Goal: Transaction & Acquisition: Purchase product/service

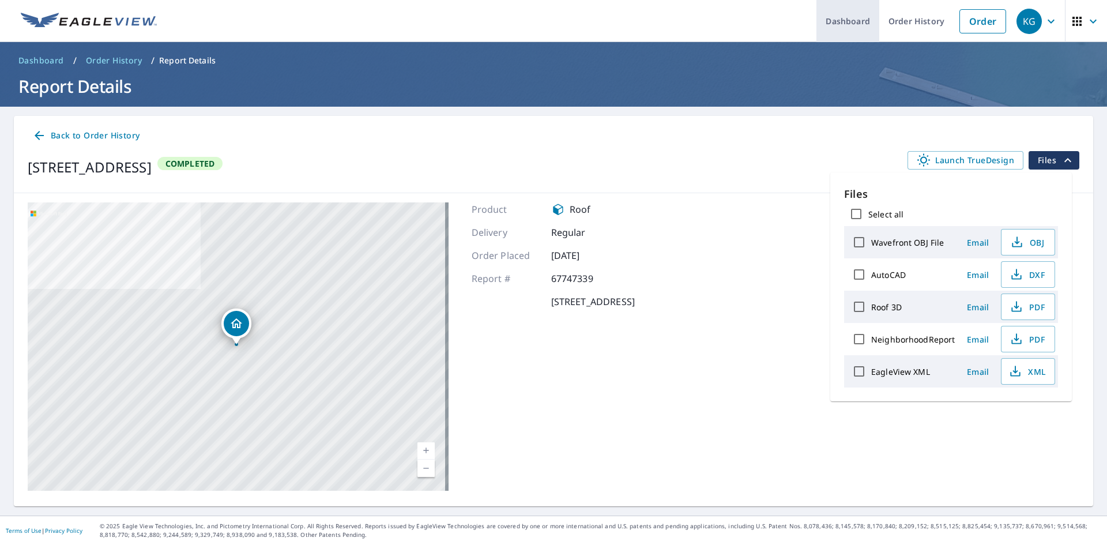
click at [853, 19] on link "Dashboard" at bounding box center [847, 21] width 63 height 42
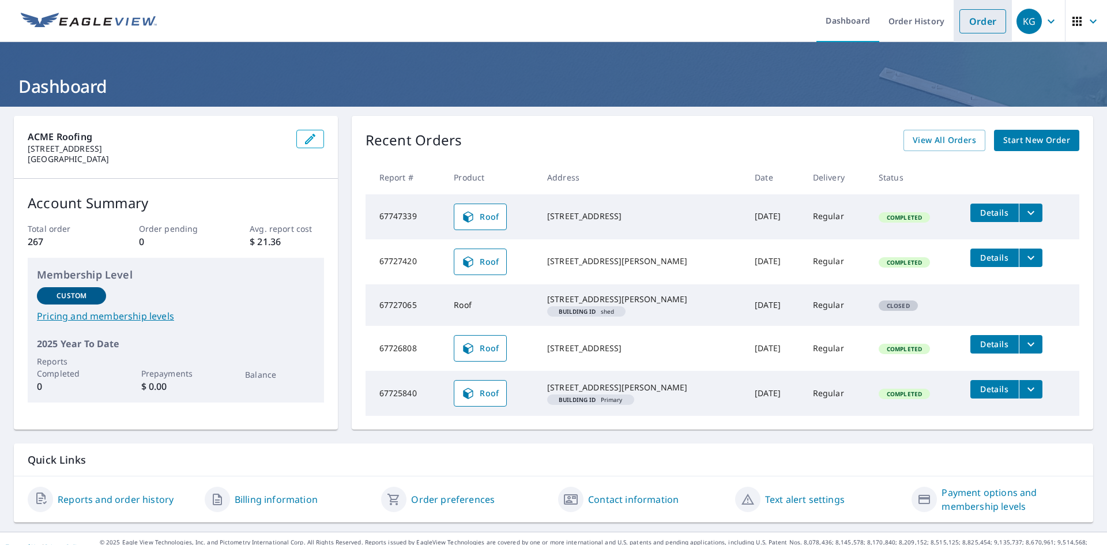
click at [970, 23] on link "Order" at bounding box center [982, 21] width 47 height 24
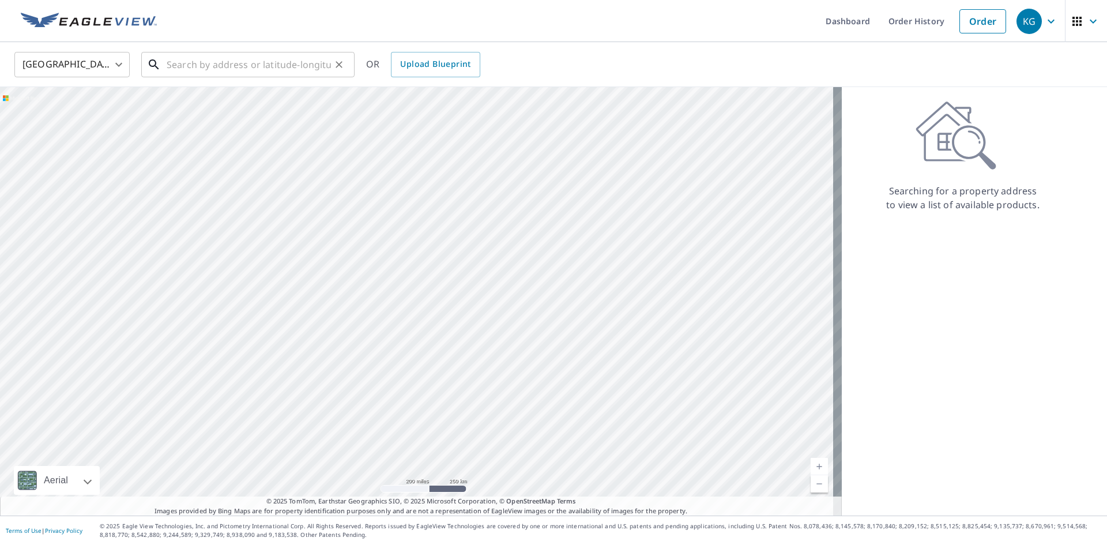
click at [191, 66] on input "text" at bounding box center [249, 64] width 164 height 32
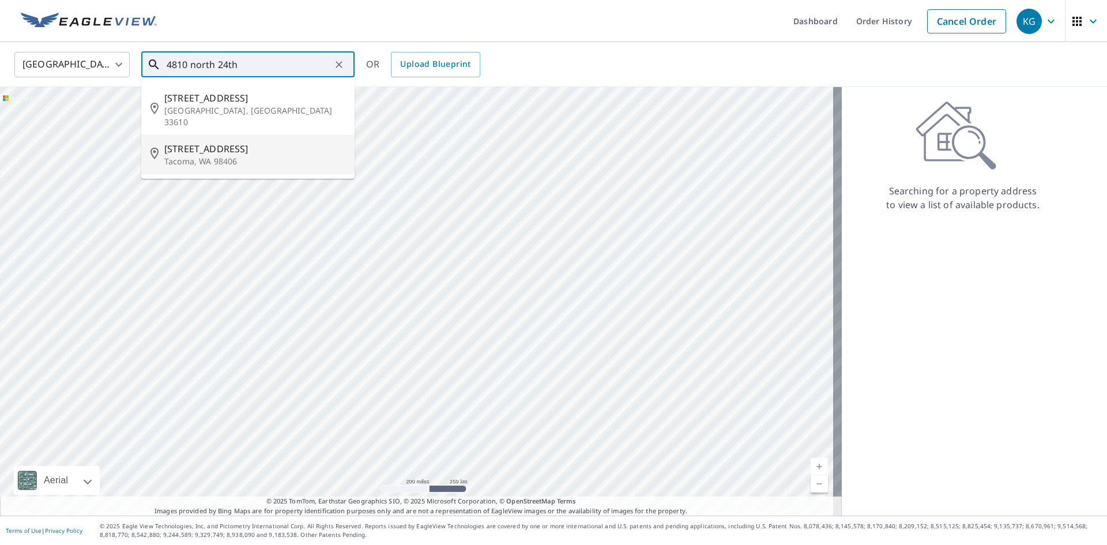
click at [222, 142] on span "[STREET_ADDRESS]" at bounding box center [254, 149] width 181 height 14
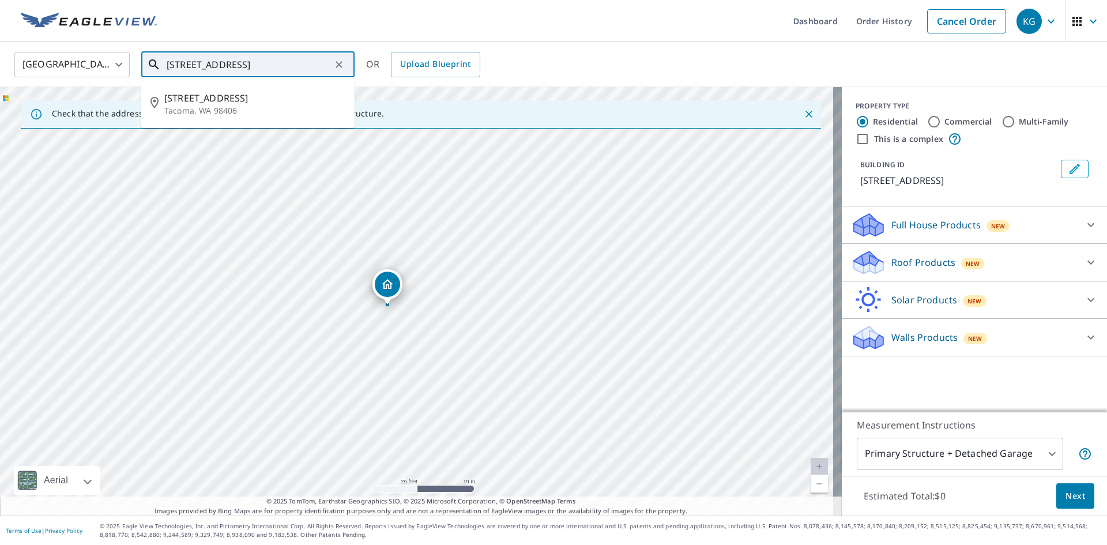
click at [212, 63] on input "[STREET_ADDRESS]" at bounding box center [249, 64] width 164 height 32
click at [202, 66] on input "[STREET_ADDRESS]" at bounding box center [249, 64] width 164 height 32
click at [207, 66] on input "[STREET_ADDRESS]" at bounding box center [249, 64] width 164 height 32
click at [210, 99] on span "[STREET_ADDRESS]" at bounding box center [254, 98] width 181 height 14
type input "[STREET_ADDRESS]"
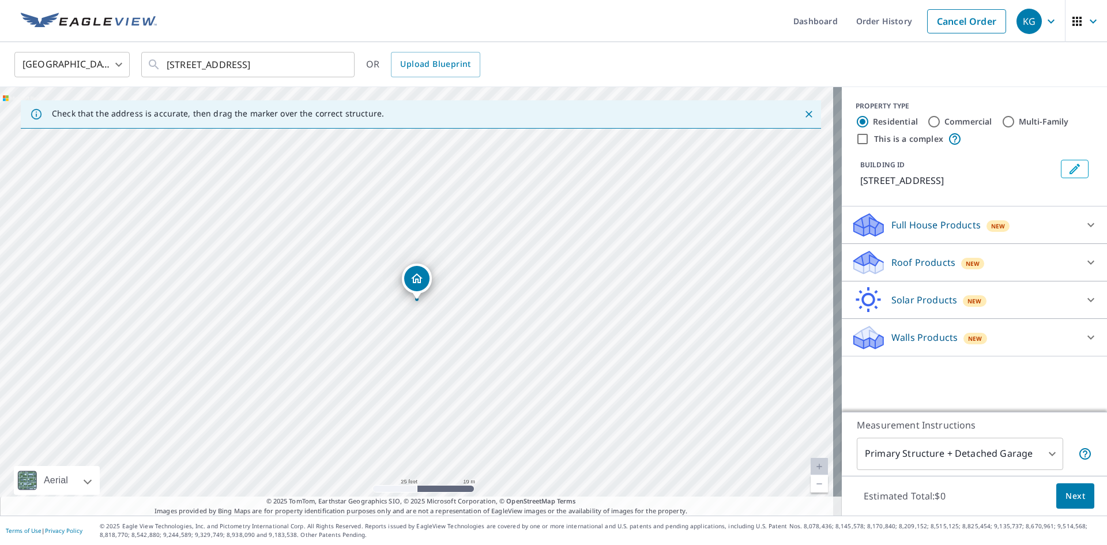
click at [1084, 261] on icon at bounding box center [1091, 262] width 14 height 14
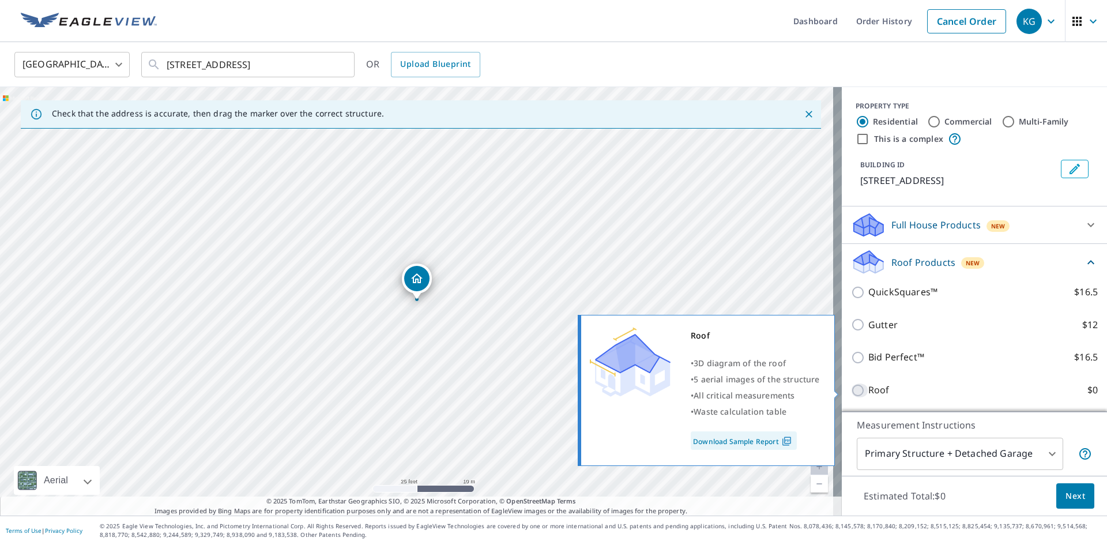
click at [852, 391] on input "Roof $0" at bounding box center [859, 390] width 17 height 14
checkbox input "true"
type input "3"
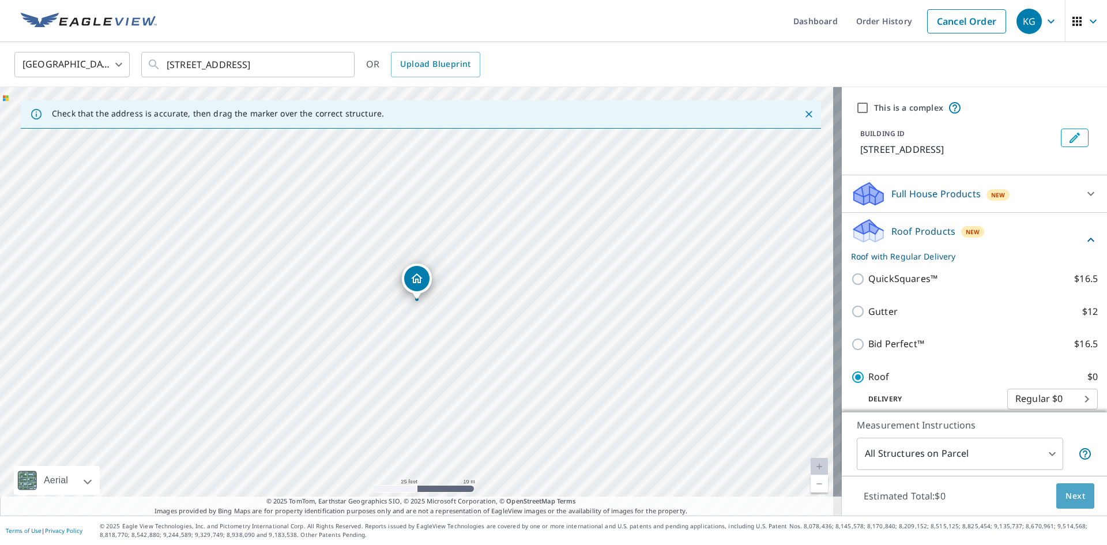
click at [1073, 495] on span "Next" at bounding box center [1075, 496] width 20 height 14
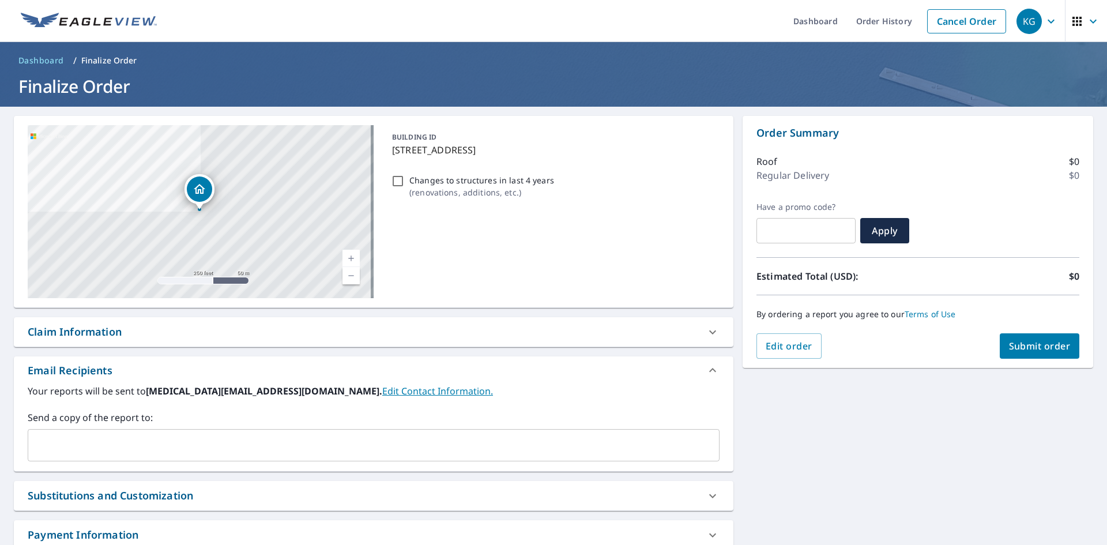
click at [50, 439] on input "text" at bounding box center [365, 445] width 664 height 22
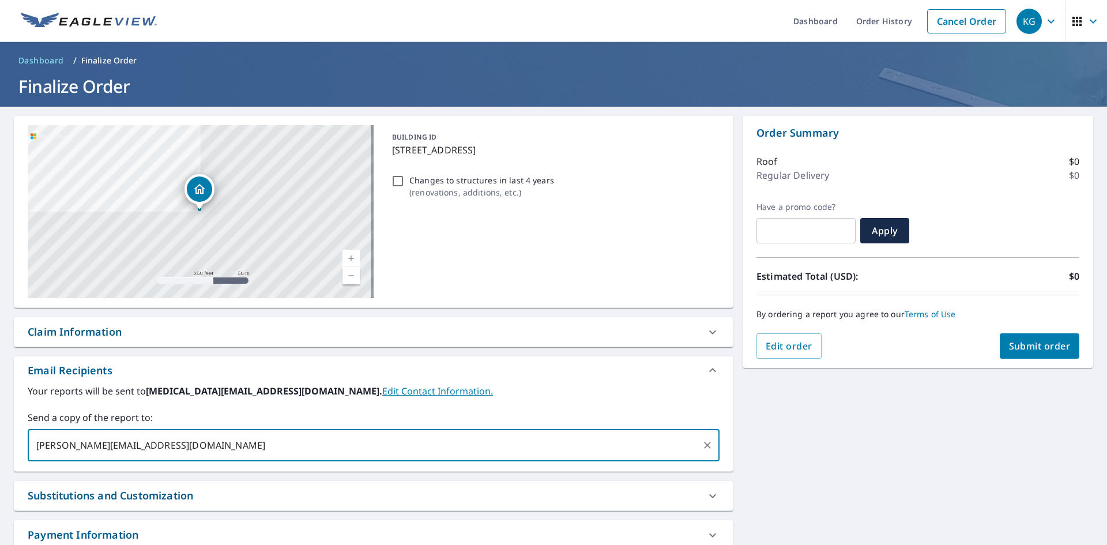
type input "[PERSON_NAME][EMAIL_ADDRESS][DOMAIN_NAME]"
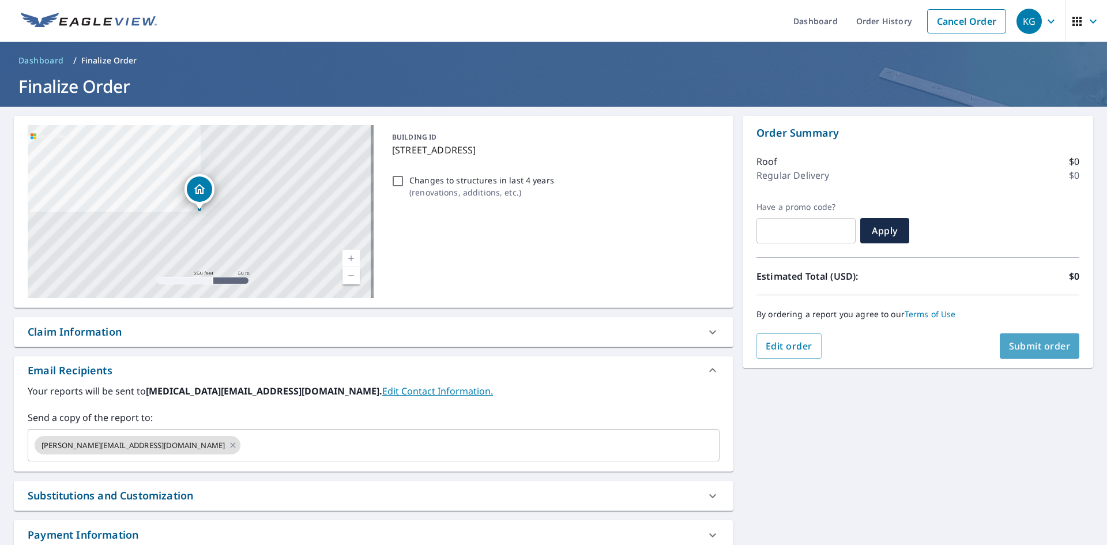
click at [1037, 348] on span "Submit order" at bounding box center [1040, 345] width 62 height 13
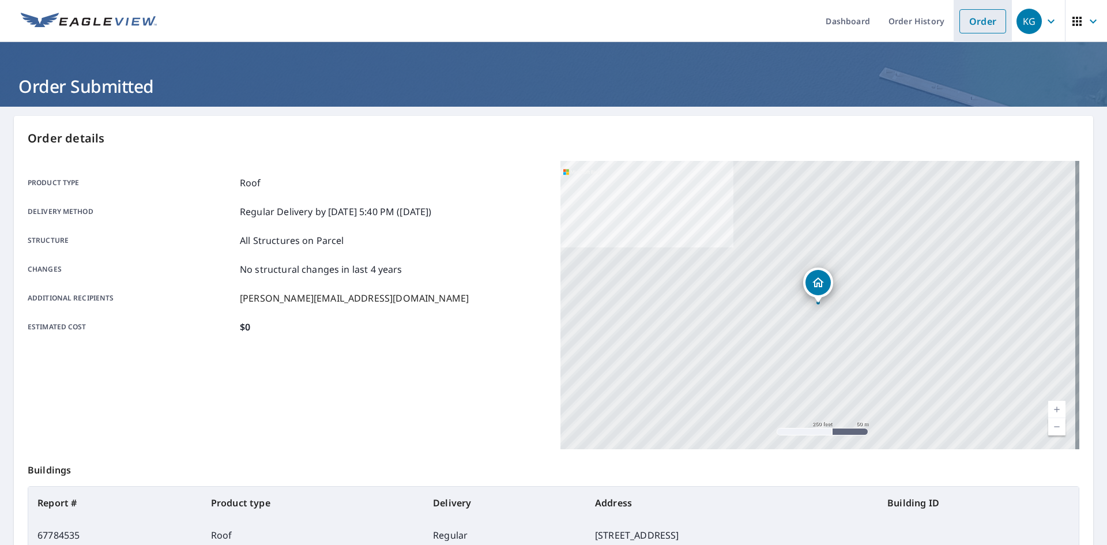
click at [975, 24] on link "Order" at bounding box center [982, 21] width 47 height 24
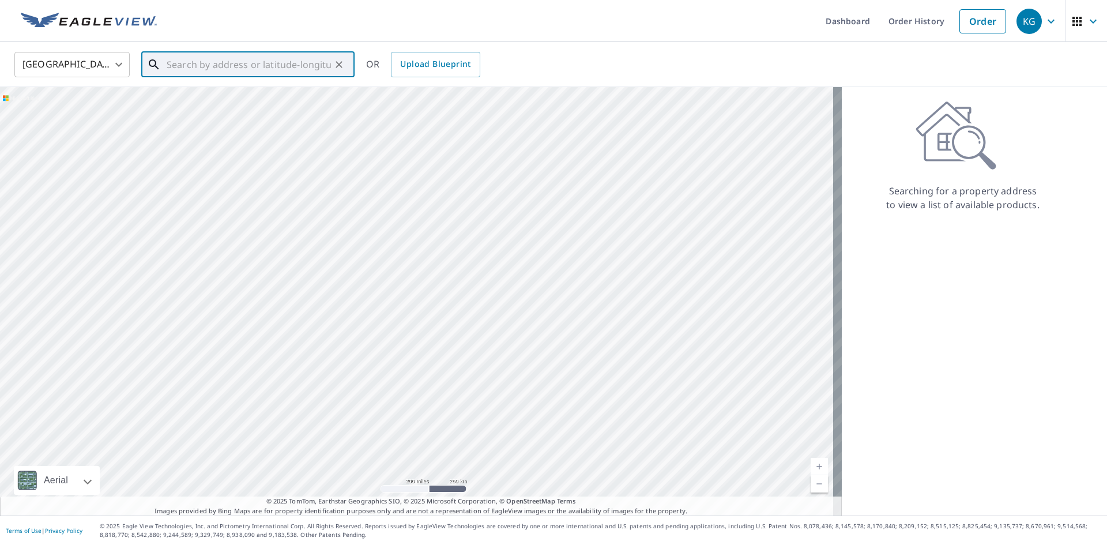
click at [186, 70] on input "text" at bounding box center [249, 64] width 164 height 32
click at [236, 99] on span "[STREET_ADDRESS]" at bounding box center [254, 98] width 181 height 14
type input "[STREET_ADDRESS]"
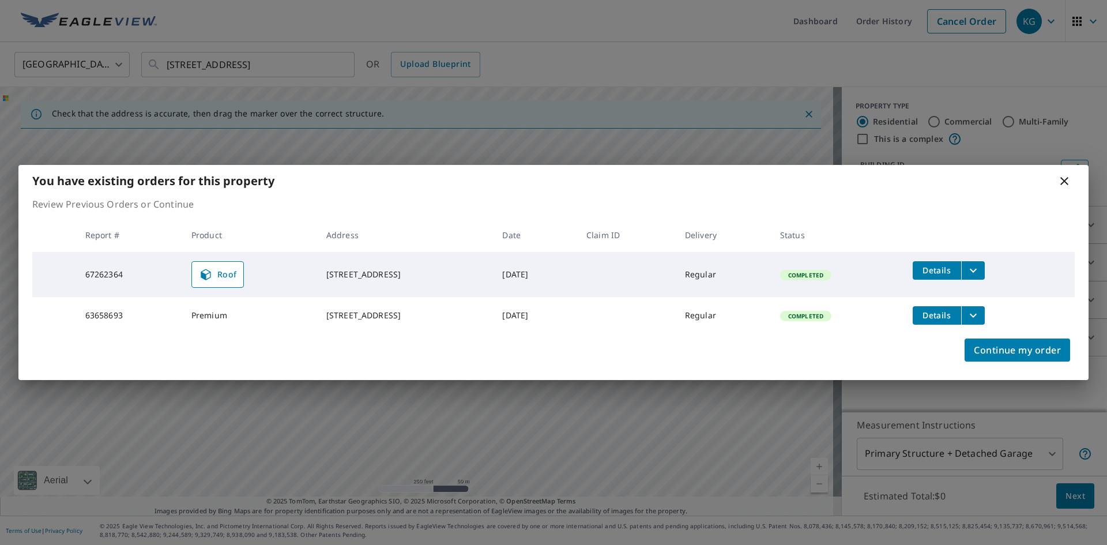
click at [1063, 181] on icon at bounding box center [1064, 181] width 14 height 14
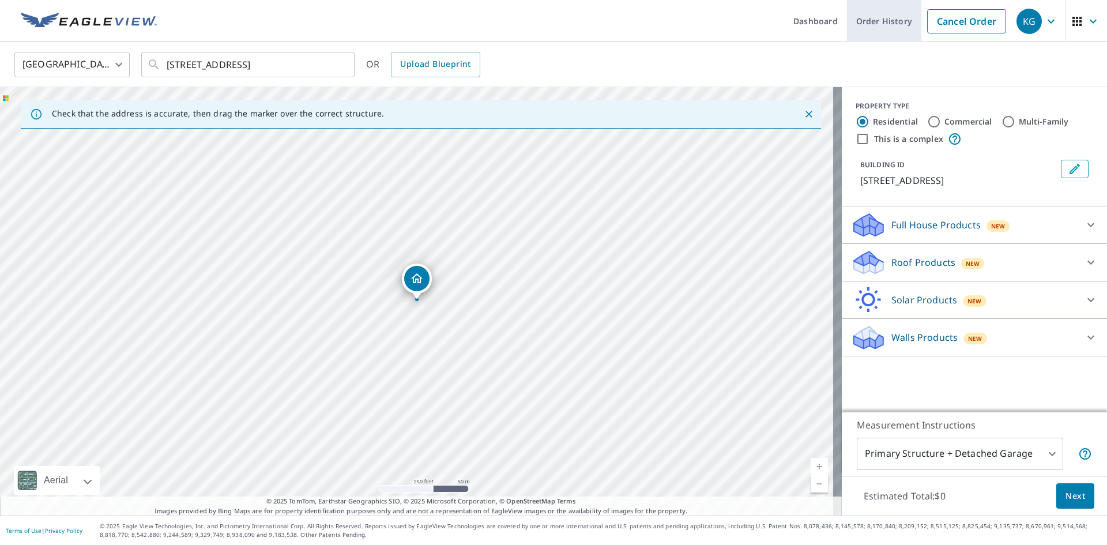
click at [871, 22] on link "Order History" at bounding box center [884, 21] width 74 height 42
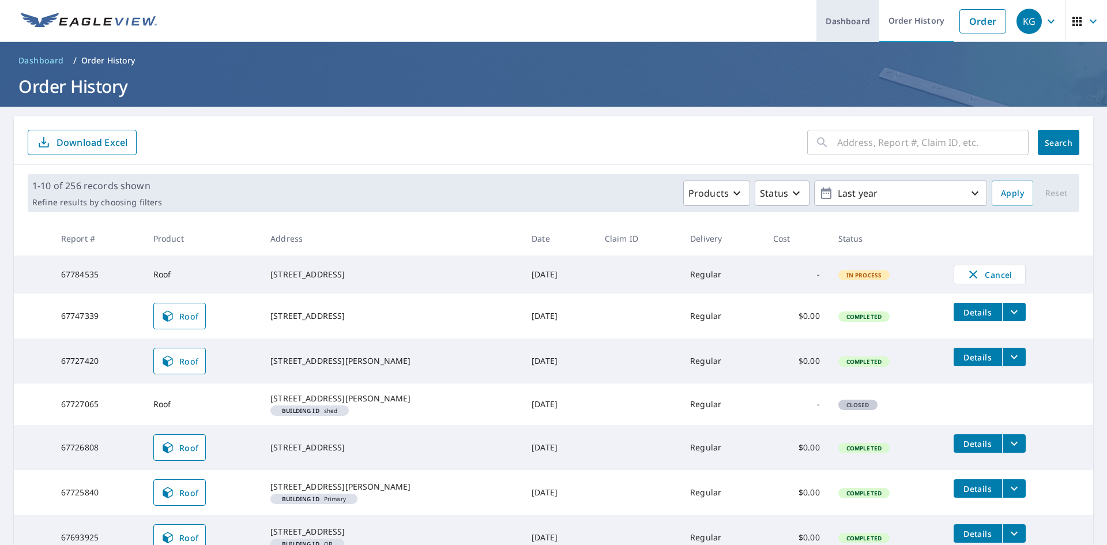
click at [840, 20] on link "Dashboard" at bounding box center [847, 21] width 63 height 42
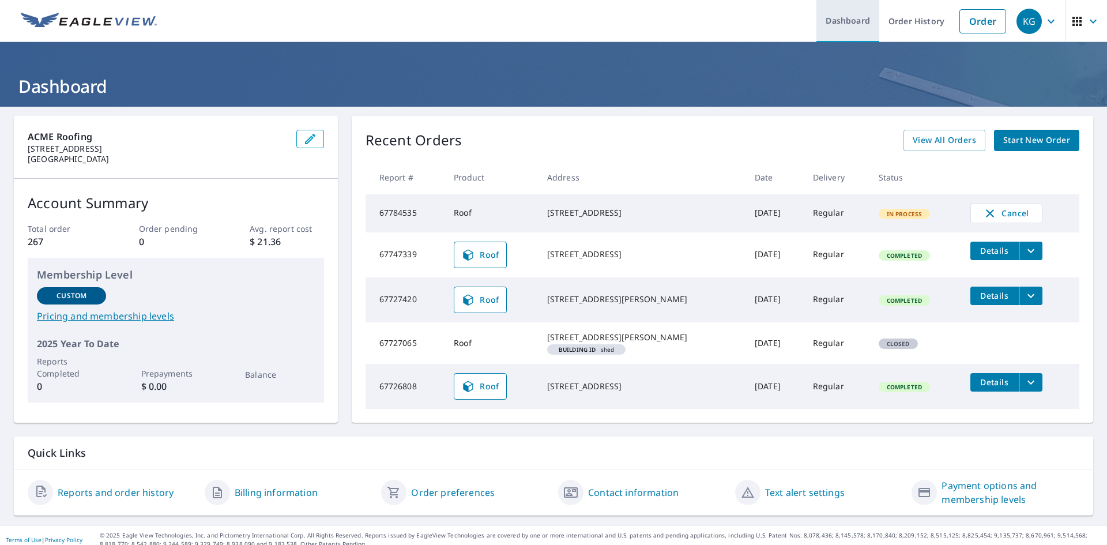
click at [836, 18] on link "Dashboard" at bounding box center [847, 21] width 63 height 42
click at [895, 16] on link "Order History" at bounding box center [916, 21] width 74 height 42
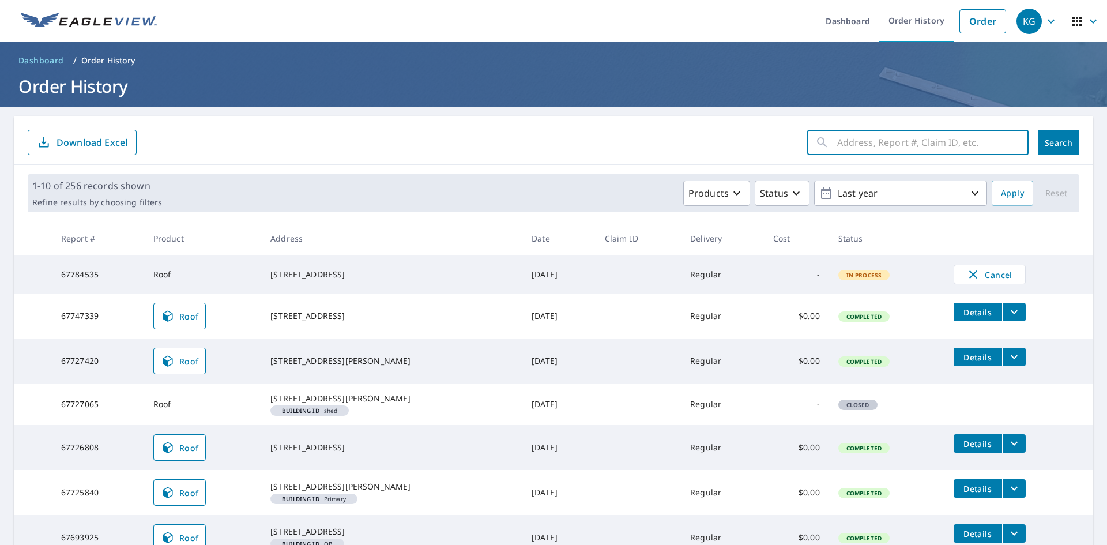
click at [881, 146] on input "text" at bounding box center [932, 142] width 191 height 32
type input "8306 61st"
click at [1060, 141] on span "Search" at bounding box center [1058, 142] width 23 height 11
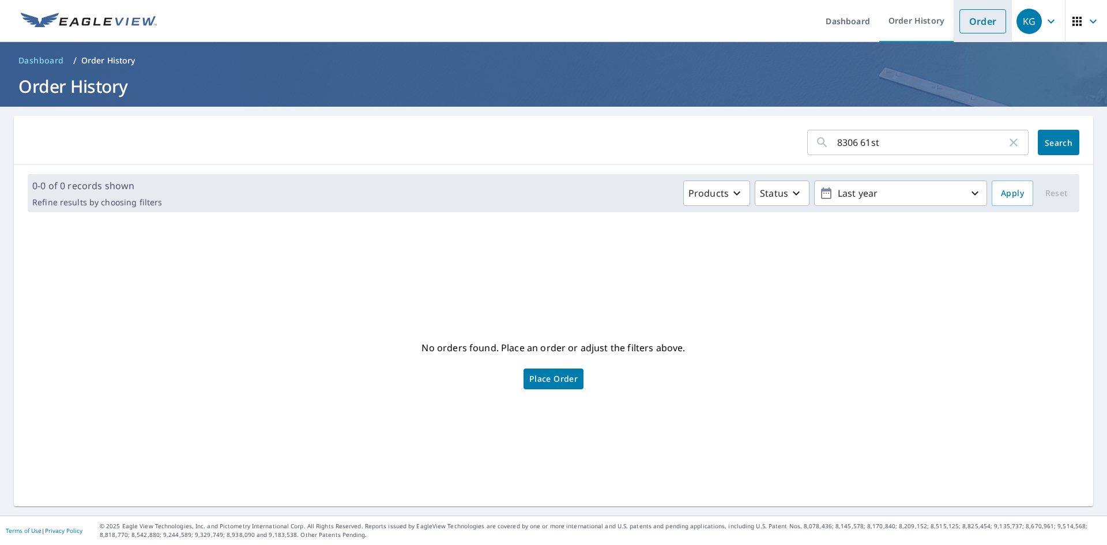
click at [965, 17] on link "Order" at bounding box center [982, 21] width 47 height 24
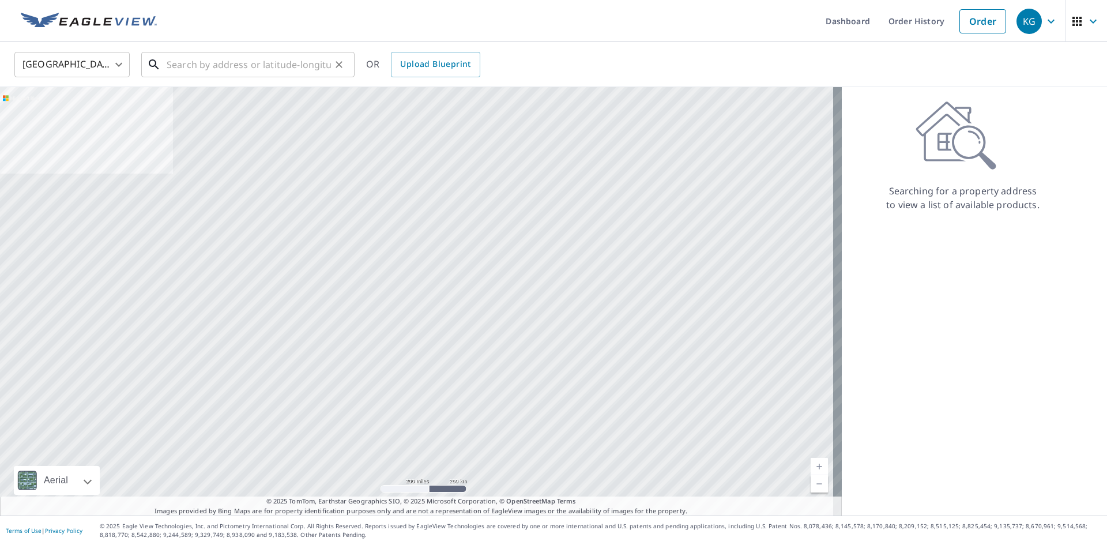
click at [211, 65] on input "text" at bounding box center [249, 64] width 164 height 32
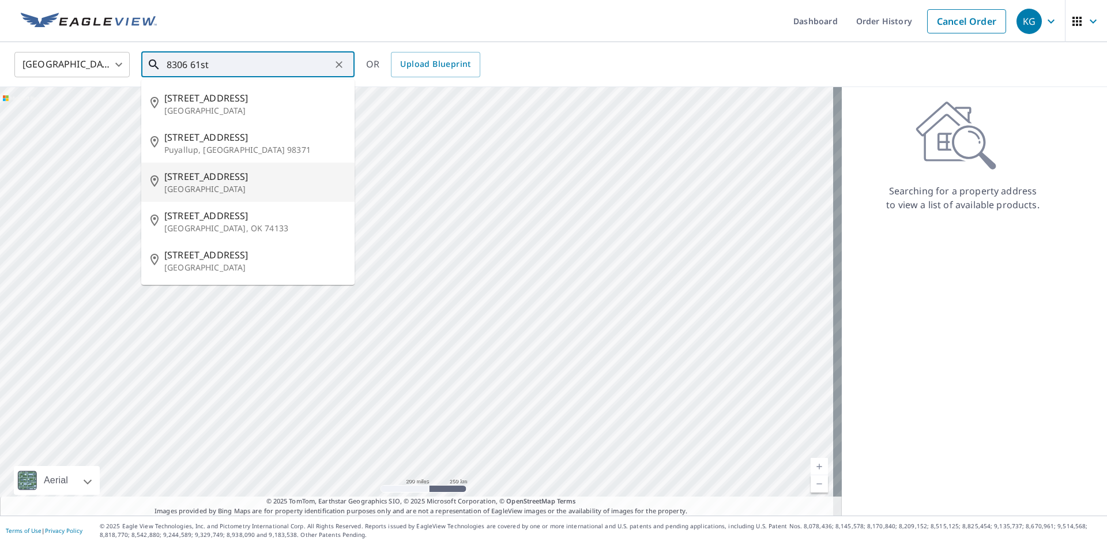
click at [247, 176] on span "[STREET_ADDRESS]" at bounding box center [254, 176] width 181 height 14
type input "[STREET_ADDRESS]"
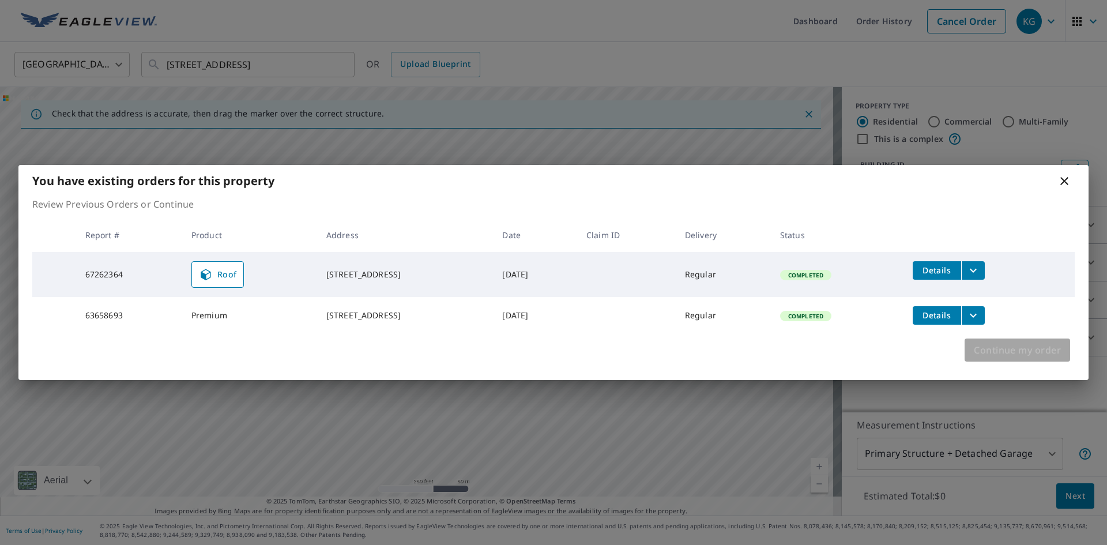
click at [1014, 348] on span "Continue my order" at bounding box center [1017, 350] width 87 height 16
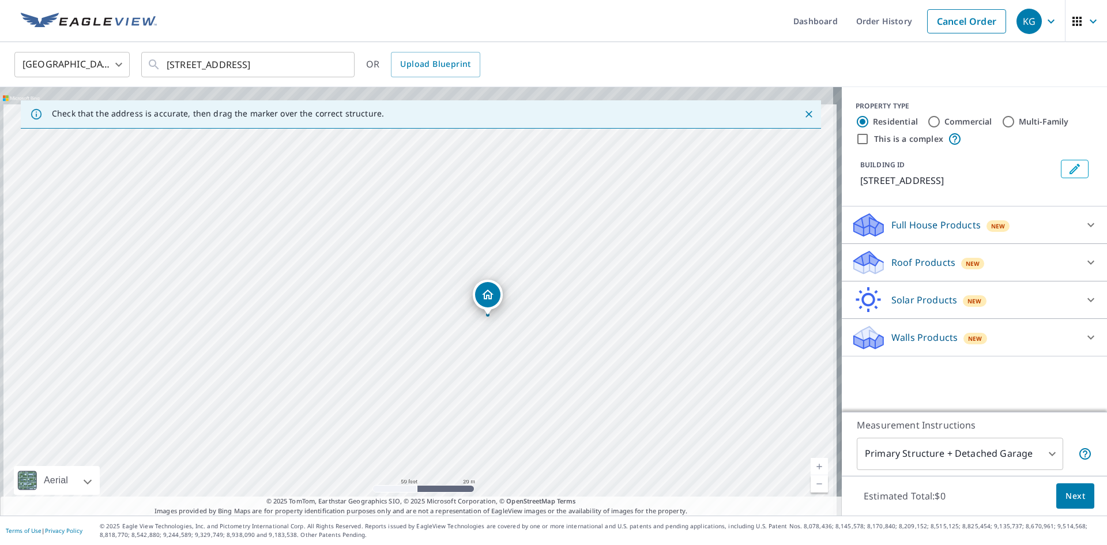
drag, startPoint x: 534, startPoint y: 230, endPoint x: 548, endPoint y: 387, distance: 157.4
click at [548, 387] on div "[STREET_ADDRESS]" at bounding box center [421, 301] width 842 height 428
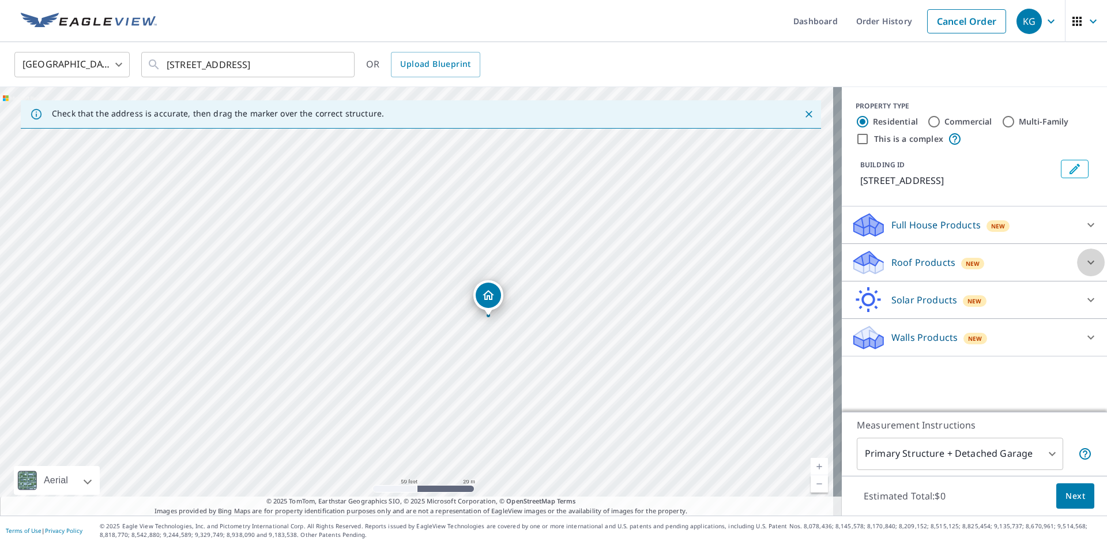
click at [1084, 269] on icon at bounding box center [1091, 262] width 14 height 14
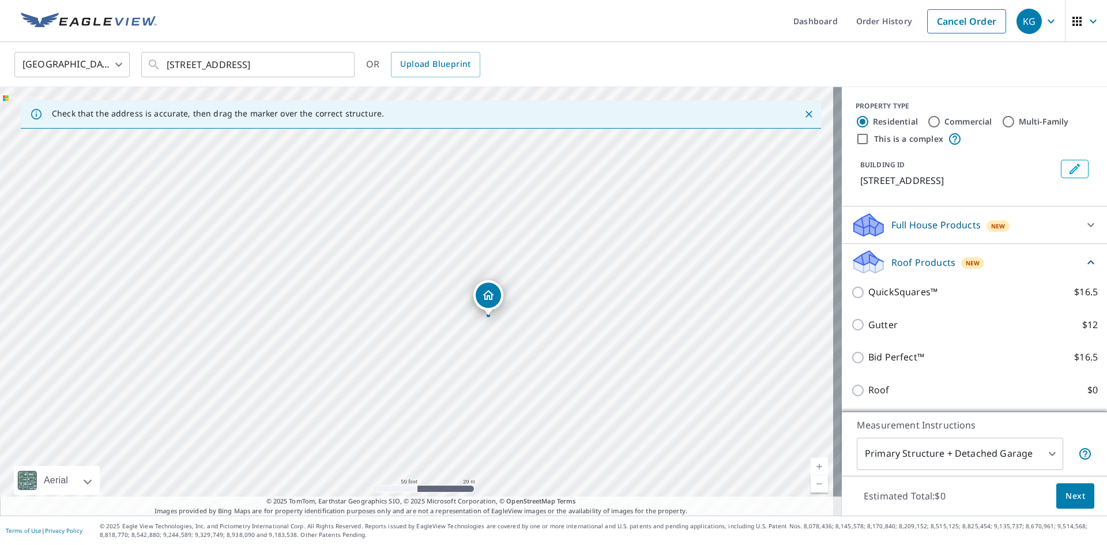
scroll to position [58, 0]
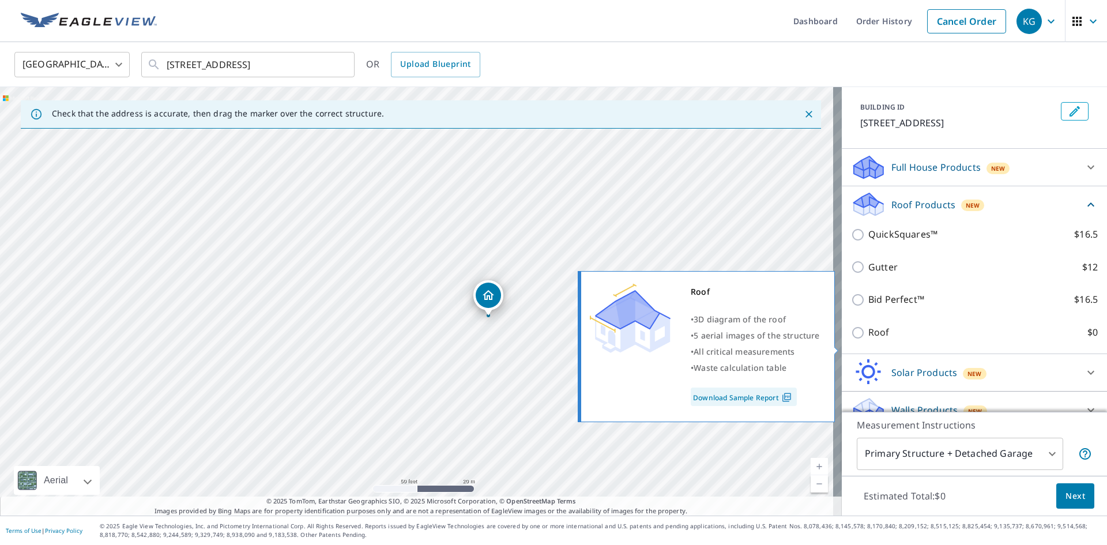
click at [851, 339] on input "Roof $0" at bounding box center [859, 333] width 17 height 14
checkbox input "true"
type input "3"
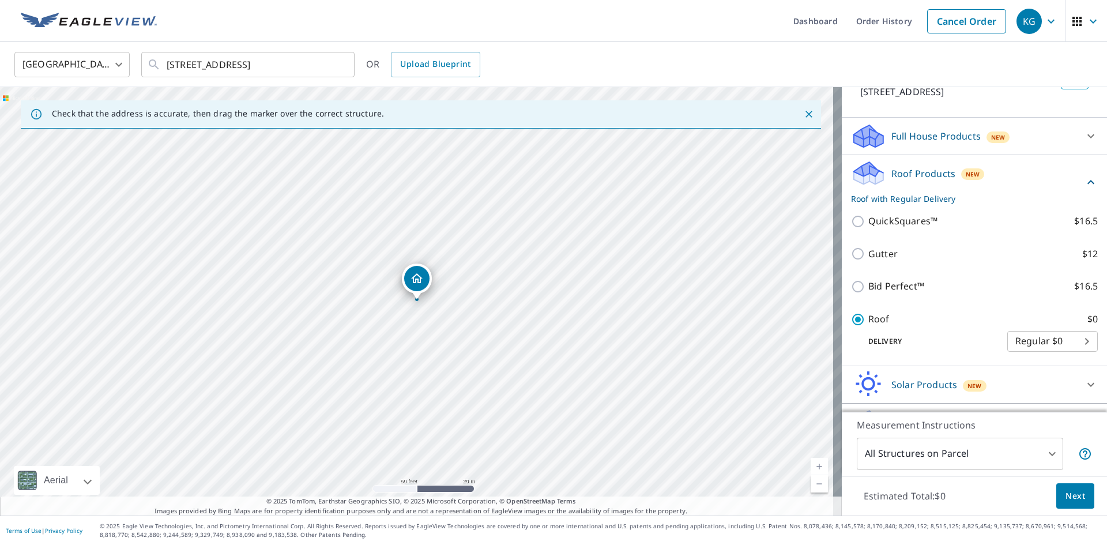
scroll to position [27, 0]
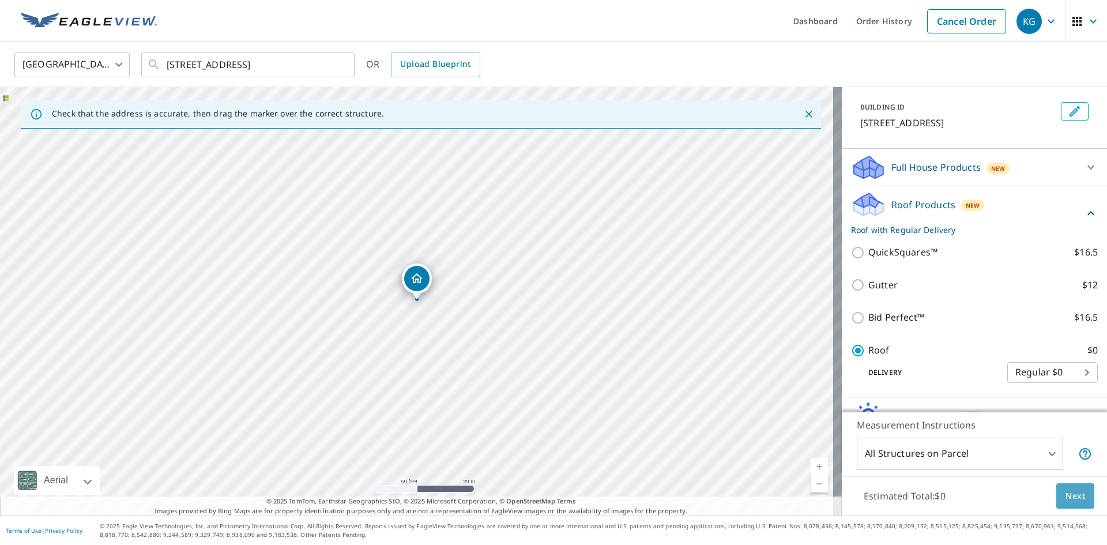
click at [1065, 489] on span "Next" at bounding box center [1075, 496] width 20 height 14
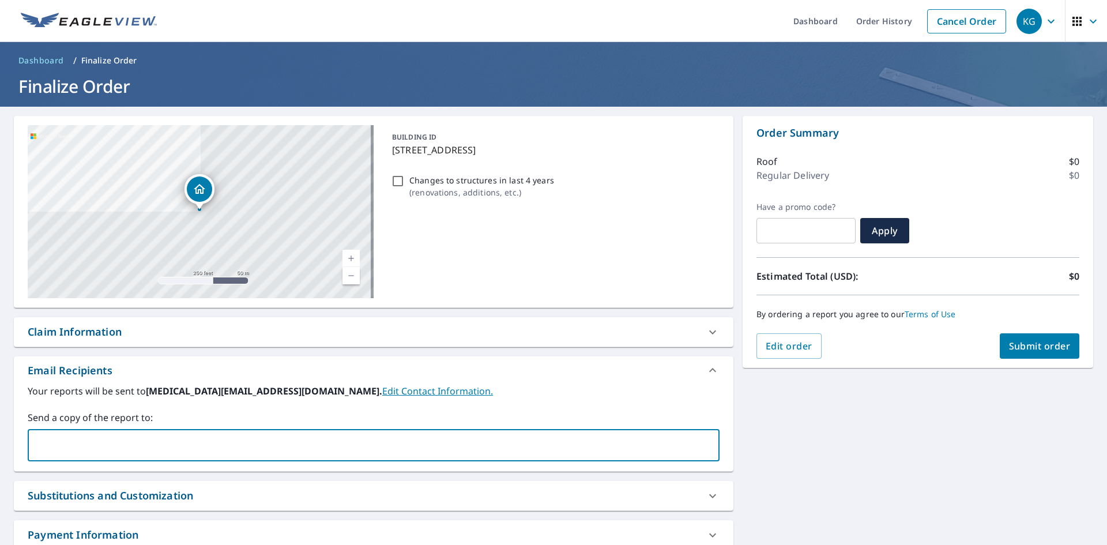
click at [55, 442] on input "text" at bounding box center [365, 445] width 664 height 22
type input "[PERSON_NAME][EMAIL_ADDRESS][DOMAIN_NAME]"
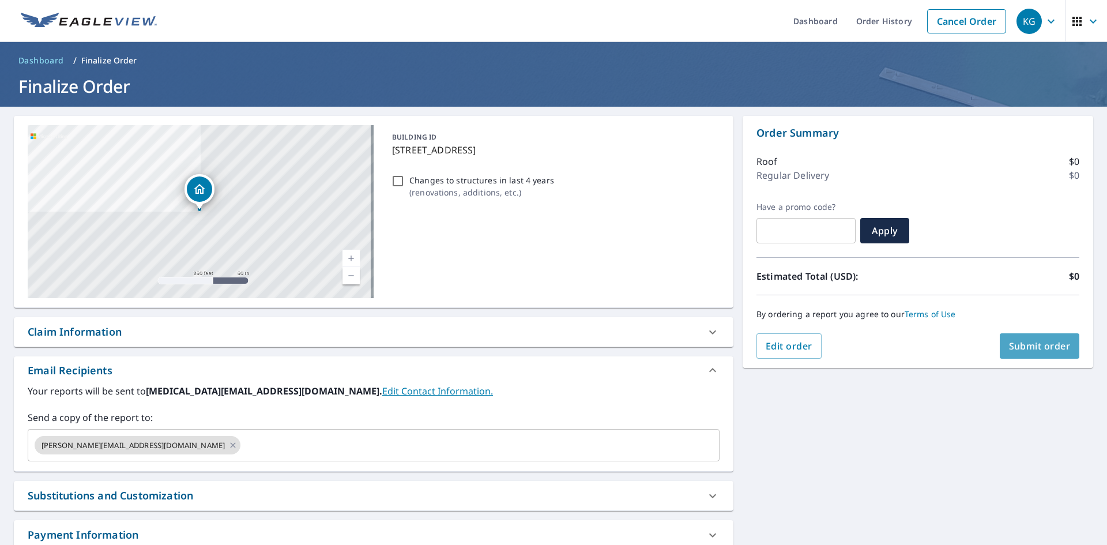
click at [1051, 339] on button "Submit order" at bounding box center [1039, 345] width 80 height 25
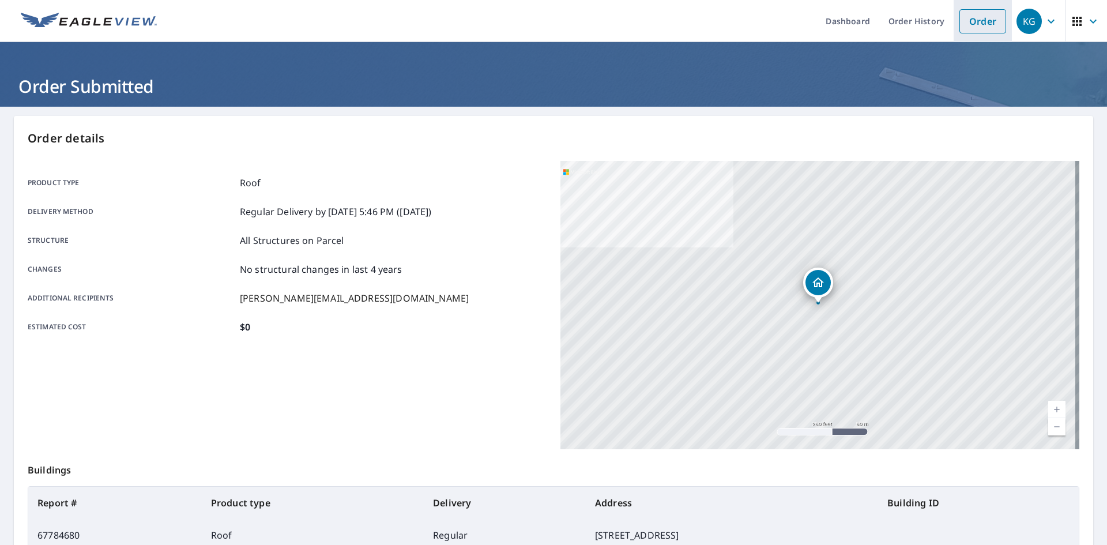
click at [968, 14] on link "Order" at bounding box center [982, 21] width 47 height 24
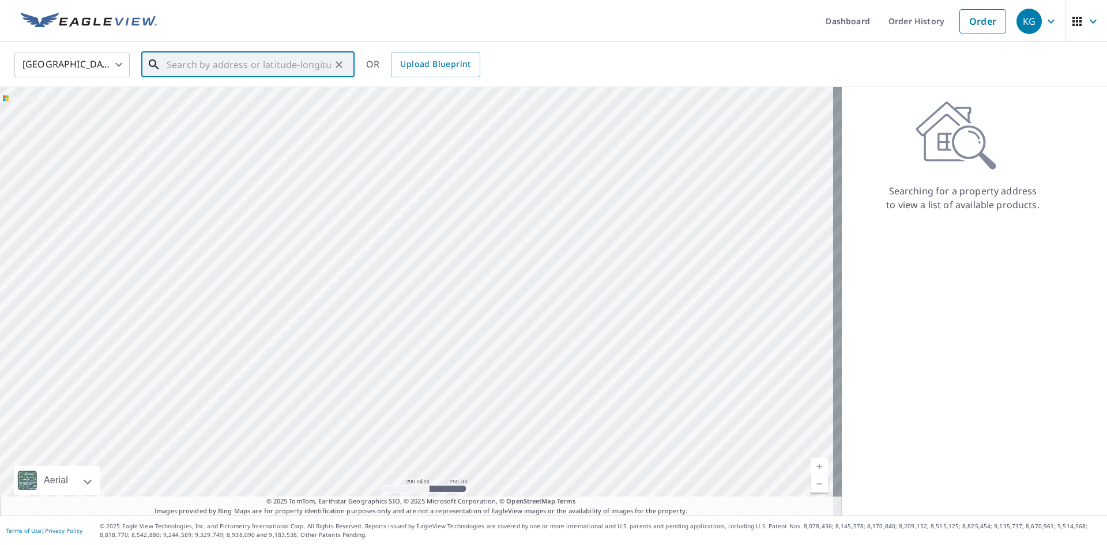
click at [207, 65] on input "text" at bounding box center [249, 64] width 164 height 32
click at [225, 108] on p "Tacoma, WA 98466" at bounding box center [254, 111] width 181 height 12
type input "[STREET_ADDRESS]"
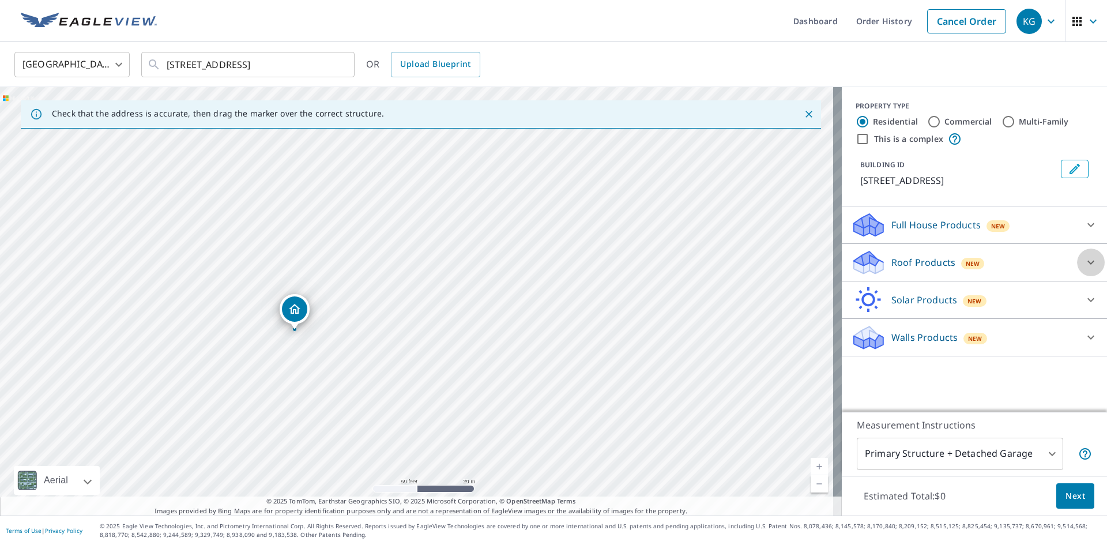
click at [1087, 262] on icon at bounding box center [1090, 263] width 7 height 4
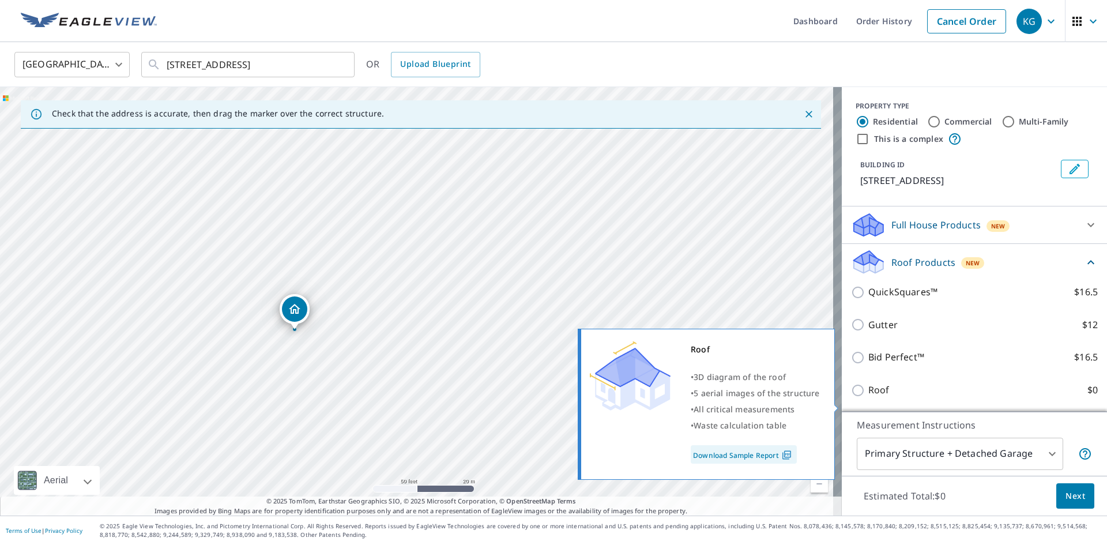
click at [851, 397] on input "Roof $0" at bounding box center [859, 390] width 17 height 14
checkbox input "true"
type input "3"
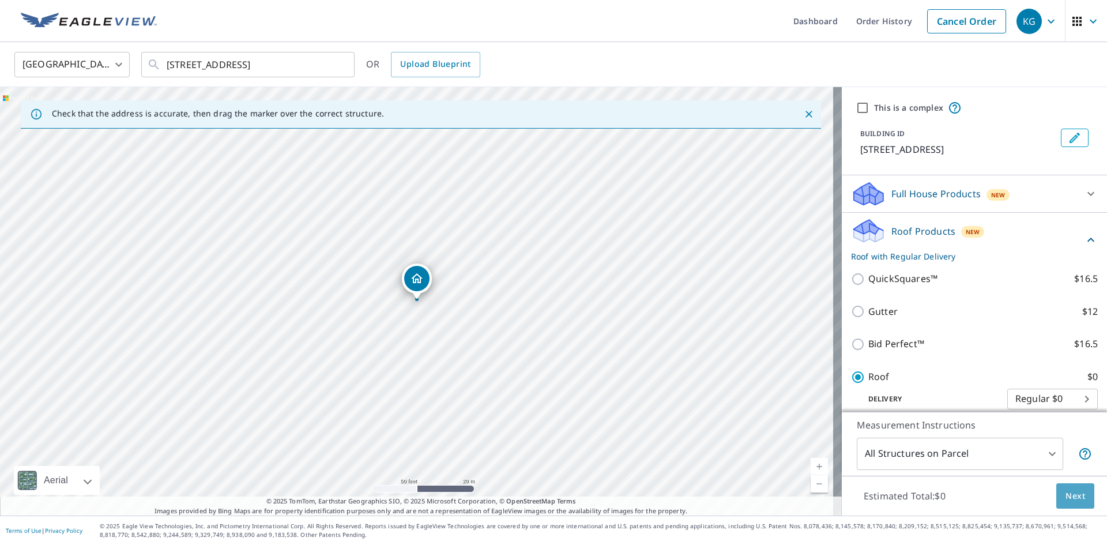
click at [1056, 494] on button "Next" at bounding box center [1075, 496] width 38 height 26
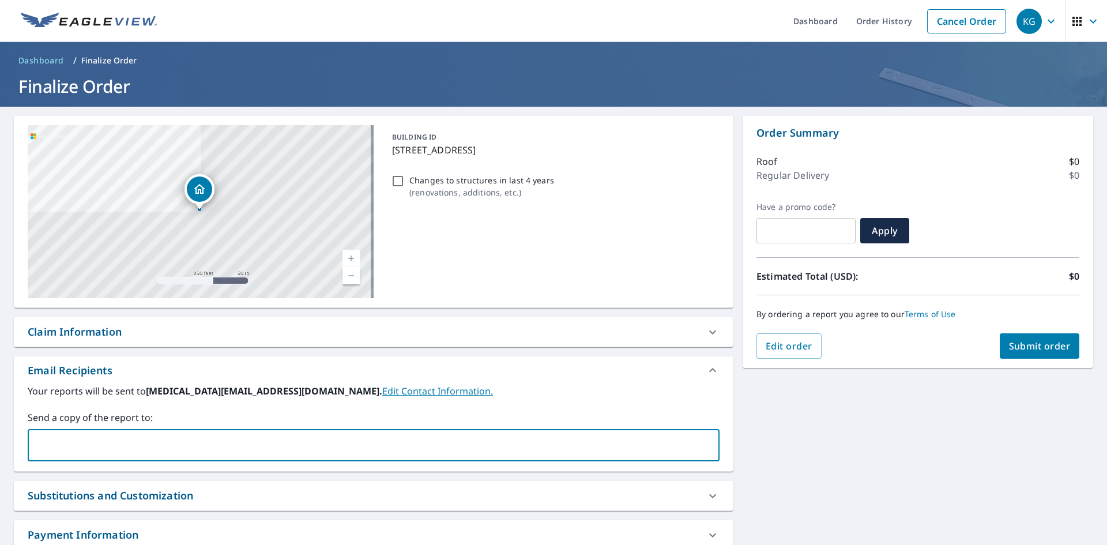
click at [74, 445] on input "text" at bounding box center [365, 445] width 664 height 22
type input "[PERSON_NAME][EMAIL_ADDRESS][DOMAIN_NAME]"
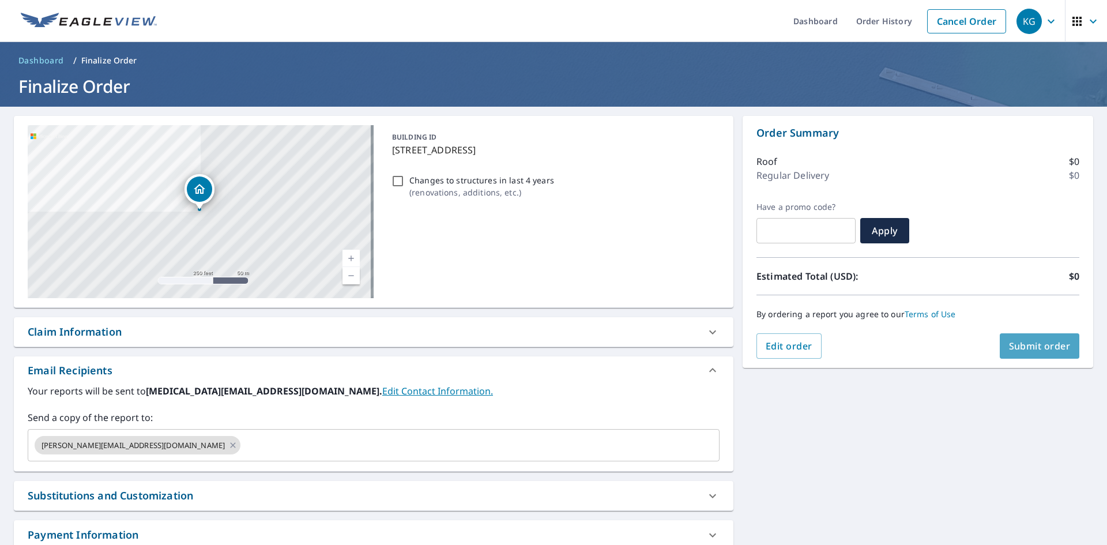
click at [1029, 344] on span "Submit order" at bounding box center [1040, 345] width 62 height 13
